Goal: Transaction & Acquisition: Obtain resource

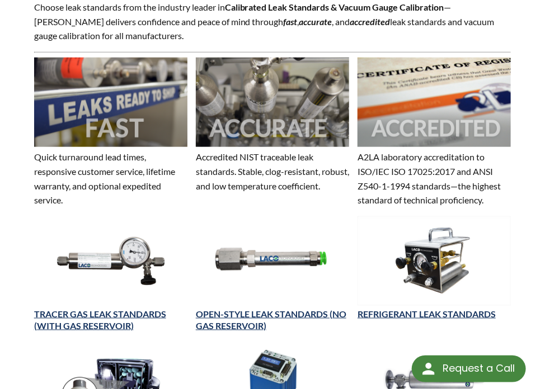
scroll to position [347, 0]
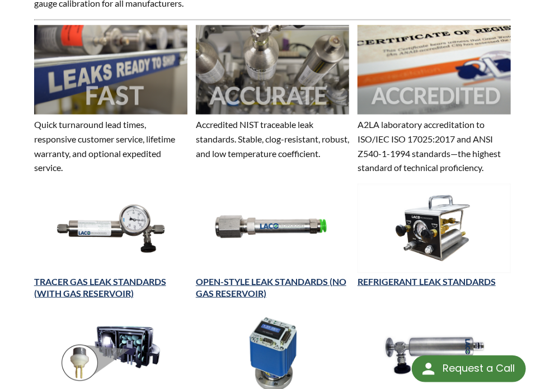
select select "言語翻訳ウィジェット"
click at [260, 227] on img at bounding box center [272, 228] width 153 height 89
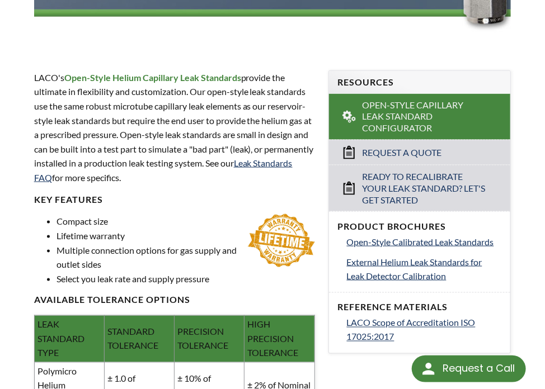
scroll to position [347, 0]
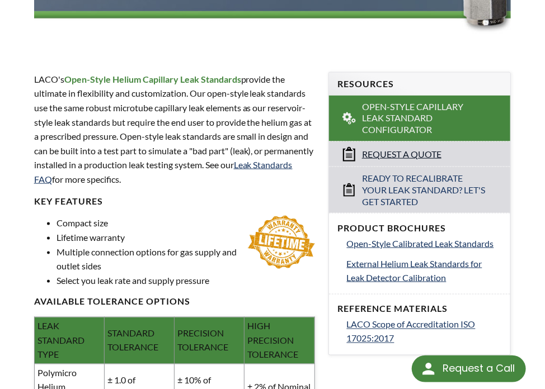
click at [426, 154] on span "Request a Quote" at bounding box center [401, 155] width 79 height 12
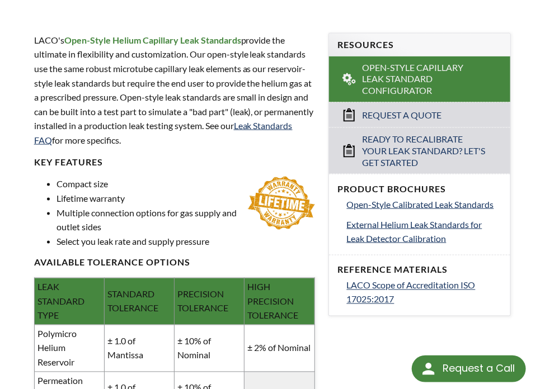
scroll to position [390, 0]
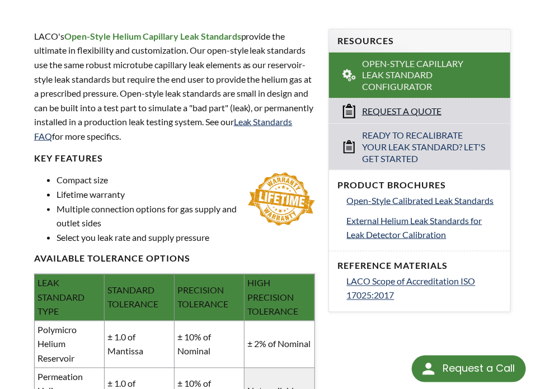
click at [395, 111] on span "Request a Quote" at bounding box center [401, 112] width 79 height 12
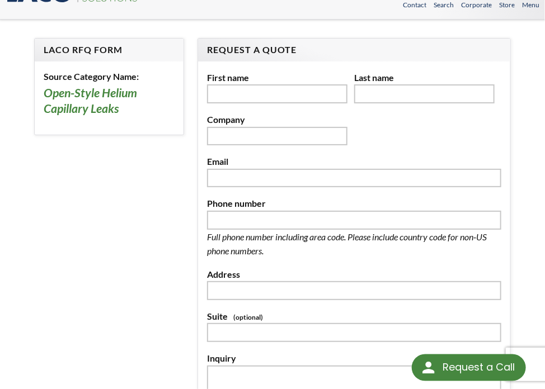
select select "言語翻訳ウィジェット"
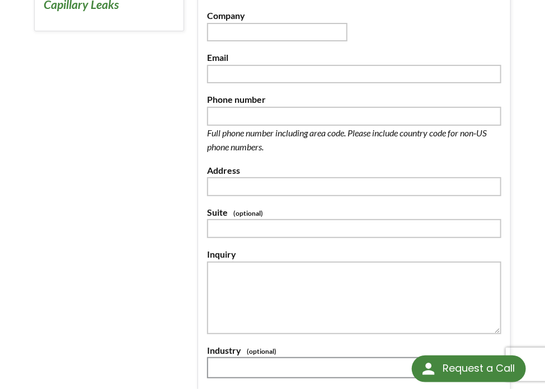
scroll to position [130, 0]
